Goal: Check status

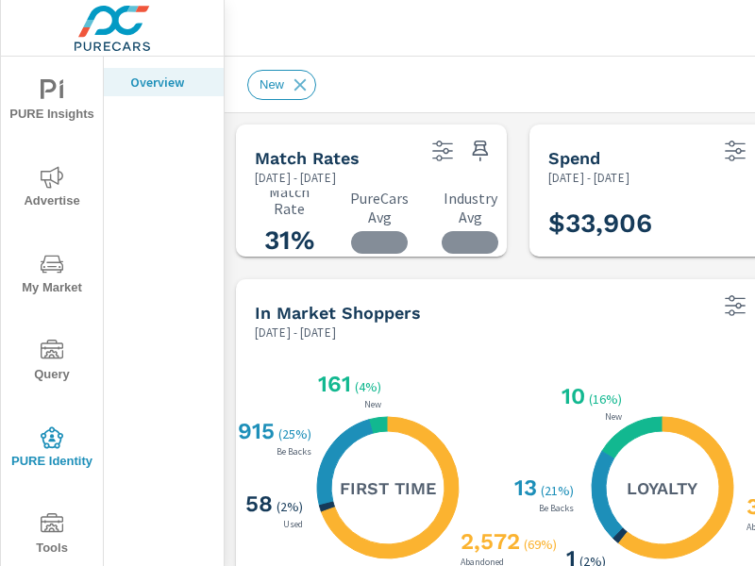
scroll to position [212, 0]
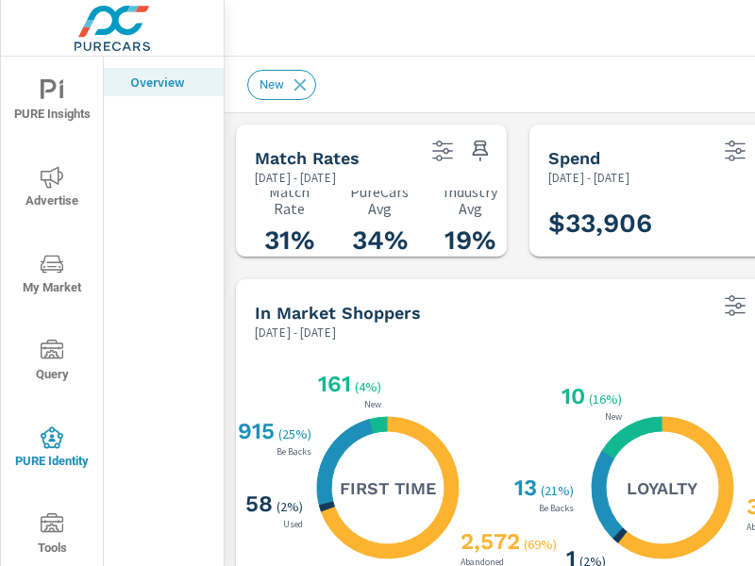
scroll to position [566, 0]
